Goal: Obtain resource: Obtain resource

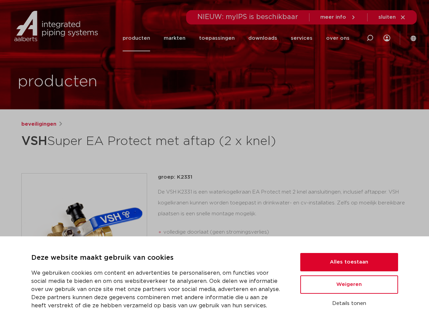
click at [215, 152] on h1 "VSH Super EA Protect met aftap (2 x knel)" at bounding box center [148, 141] width 255 height 20
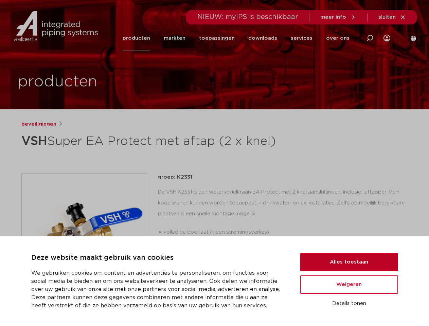
click at [350, 262] on button "Alles toestaan" at bounding box center [350, 262] width 98 height 18
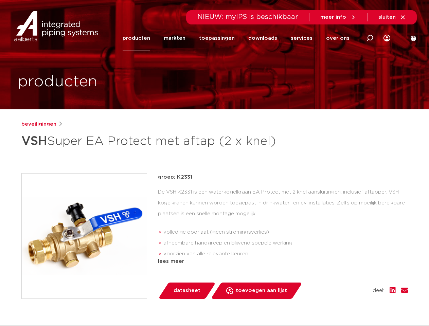
click at [350, 285] on div "groep: K2331 De VSH K2331 is een waterkogelkraan EA Protect met 2 knel aansluit…" at bounding box center [283, 236] width 250 height 126
click at [350, 299] on div "datasheet toevoegen aan lijst opslaan in my IPS verwijder uit lijst deel:" at bounding box center [286, 291] width 245 height 16
click at [240, 38] on li "toepassingen" at bounding box center [216, 38] width 49 height 26
click at [370, 38] on icon at bounding box center [370, 38] width 8 height 8
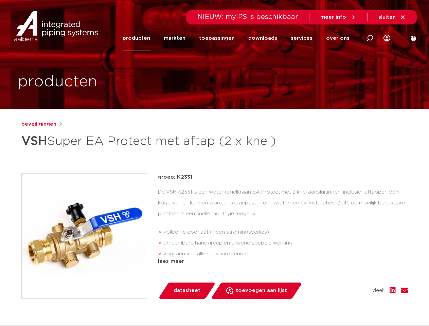
click at [393, 17] on span "sluiten" at bounding box center [387, 17] width 17 height 5
